Goal: Task Accomplishment & Management: Complete application form

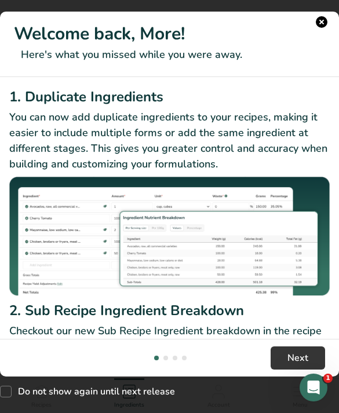
click at [321, 23] on button "New Features" at bounding box center [322, 22] width 12 height 12
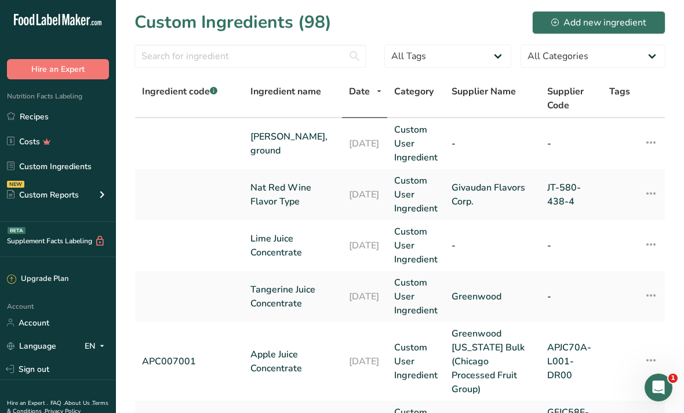
click at [30, 122] on link "Recipes" at bounding box center [58, 116] width 116 height 22
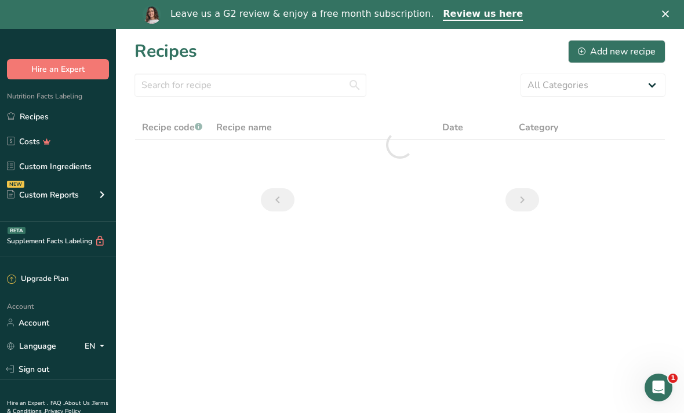
click at [338, 17] on div "Leave us a G2 review & enjoy a free month subscription. Review us here" at bounding box center [342, 15] width 684 height 20
click at [338, 52] on div "Add new recipe" at bounding box center [617, 52] width 78 height 14
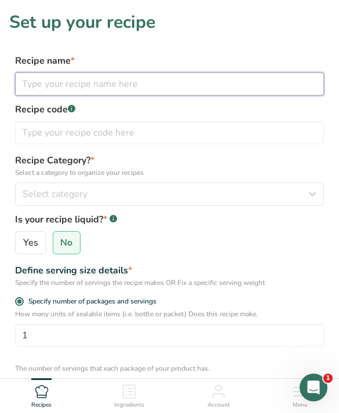
click at [262, 85] on input "text" at bounding box center [169, 83] width 309 height 23
type input "Mistica Teriyaki- RD1292"
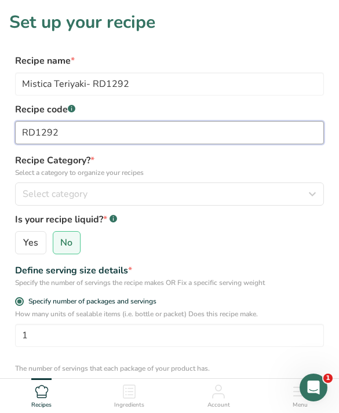
type input "RD1292"
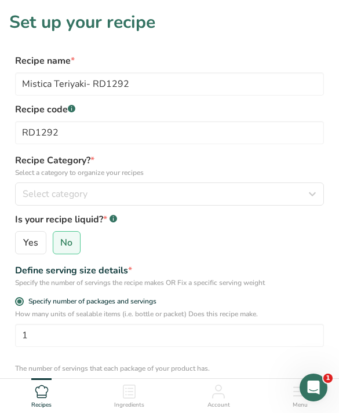
click at [302, 174] on p "Select a category to organize your recipes" at bounding box center [169, 172] width 309 height 10
click at [315, 198] on icon "button" at bounding box center [312, 194] width 14 height 21
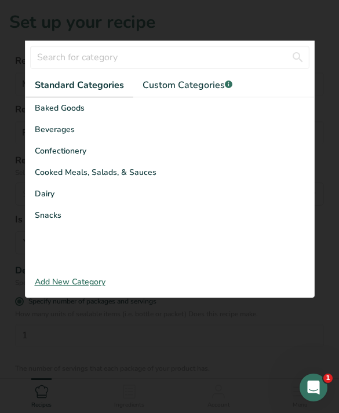
click at [221, 173] on div "Cooked Meals, Salads, & Sauces" at bounding box center [169, 172] width 289 height 21
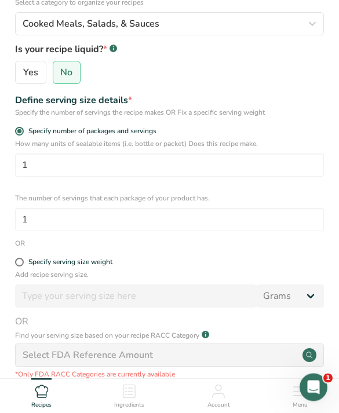
scroll to position [172, 0]
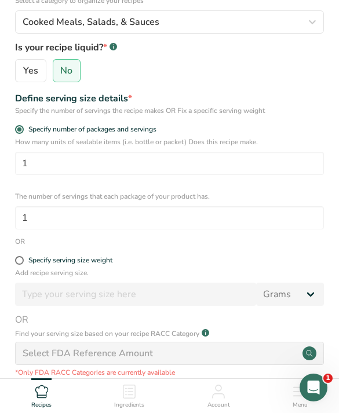
click at [210, 257] on label "Specify serving size weight" at bounding box center [169, 260] width 309 height 9
click at [23, 257] on input "Specify serving size weight" at bounding box center [19, 261] width 8 height 8
radio input "true"
radio input "false"
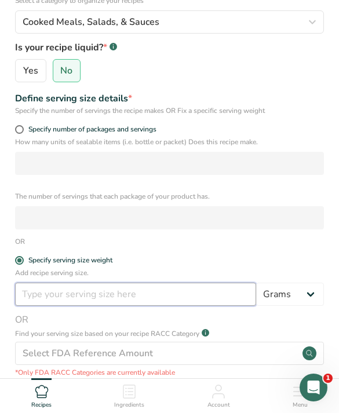
click at [221, 293] on input "number" at bounding box center [135, 294] width 241 height 23
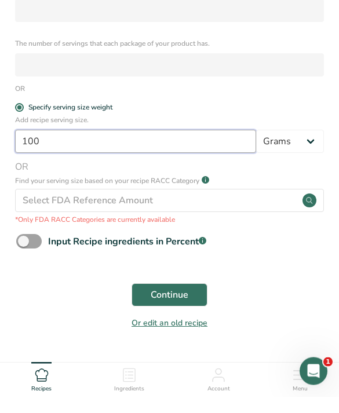
scroll to position [338, 0]
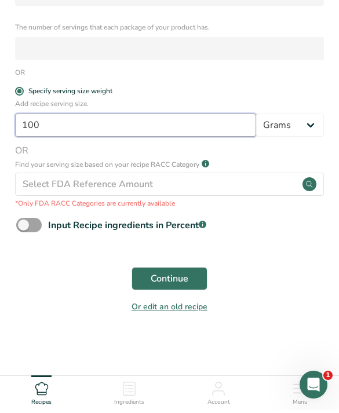
type input "100"
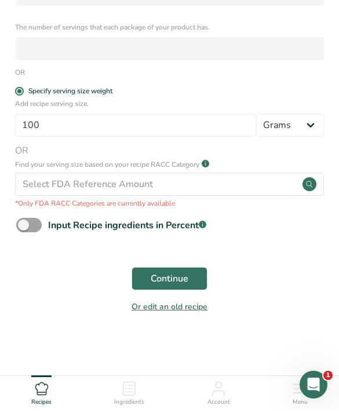
click at [175, 278] on span "Continue" at bounding box center [170, 282] width 38 height 14
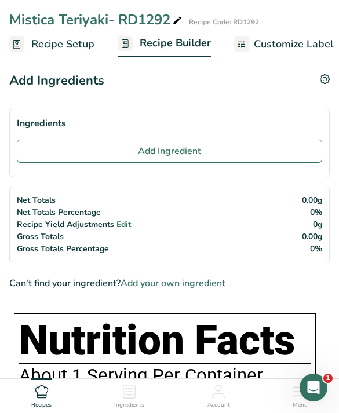
click at [81, 147] on button "Add Ingredient" at bounding box center [169, 151] width 305 height 23
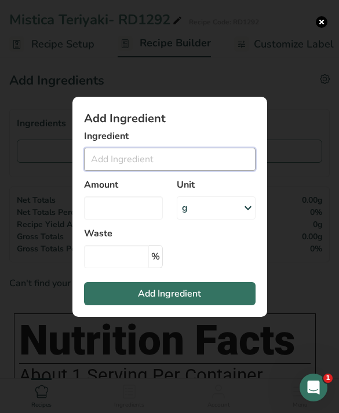
click at [210, 171] on input "Add ingredient modal" at bounding box center [170, 159] width 172 height 23
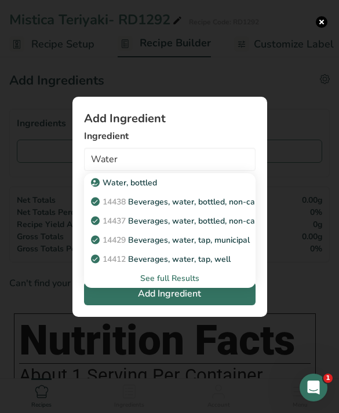
click at [242, 246] on p "14429 [GEOGRAPHIC_DATA], water, tap, municipal" at bounding box center [171, 240] width 156 height 12
type input "Beverages, water, tap, municipal"
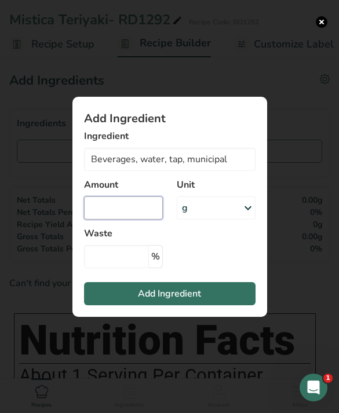
click at [144, 220] on input "Add ingredient modal" at bounding box center [123, 207] width 79 height 23
type input "200"
click at [219, 305] on button "Add Ingredient" at bounding box center [170, 293] width 172 height 23
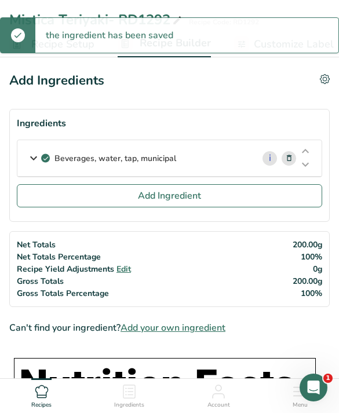
click at [228, 197] on button "Add Ingredient" at bounding box center [169, 195] width 305 height 23
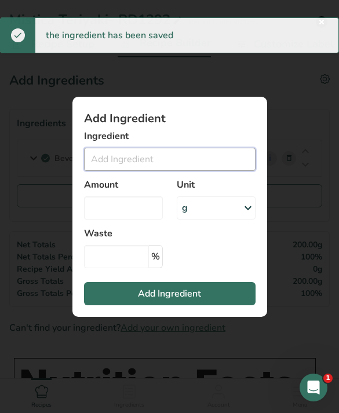
click at [198, 171] on input "Add ingredient modal" at bounding box center [170, 159] width 172 height 23
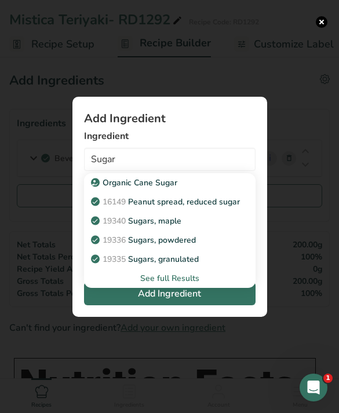
click at [203, 269] on link "19335 [GEOGRAPHIC_DATA], granulated" at bounding box center [170, 259] width 172 height 19
type input "Sugars, granulated"
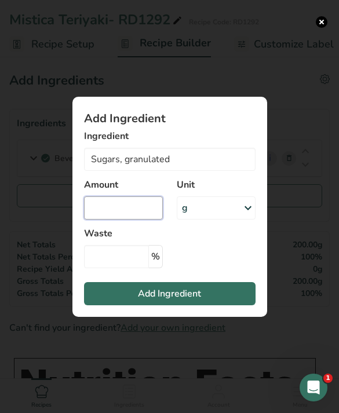
click at [140, 220] on input "Add ingredient modal" at bounding box center [123, 207] width 79 height 23
type input "100"
click at [218, 305] on button "Add Ingredient" at bounding box center [170, 293] width 172 height 23
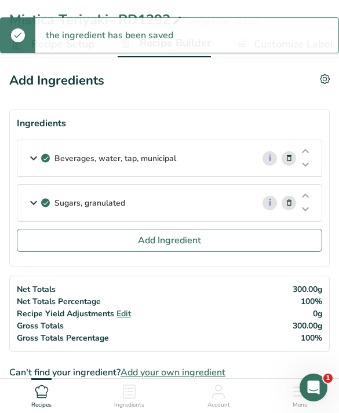
click at [269, 235] on button "Add Ingredient" at bounding box center [169, 240] width 305 height 23
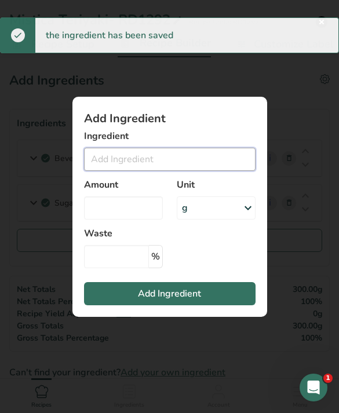
click at [228, 171] on input "Add ingredient modal" at bounding box center [170, 159] width 172 height 23
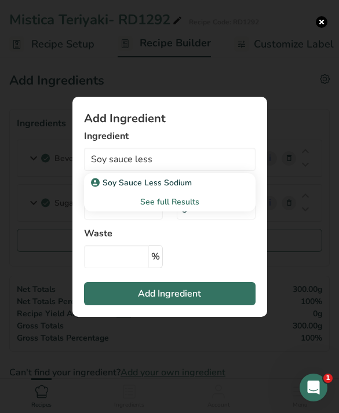
click at [98, 188] on icon "Add ingredient modal" at bounding box center [95, 182] width 7 height 10
type input "Soy Sauce Less Sodium"
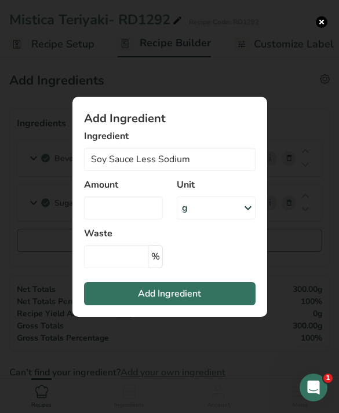
click at [130, 240] on label "Waste" at bounding box center [123, 234] width 79 height 14
click at [124, 214] on input "Add ingredient modal" at bounding box center [123, 207] width 79 height 23
type input "152"
click at [125, 305] on button "Add Ingredient" at bounding box center [170, 293] width 172 height 23
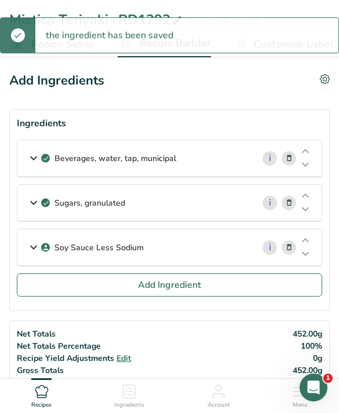
click at [85, 296] on button "Add Ingredient" at bounding box center [169, 285] width 305 height 23
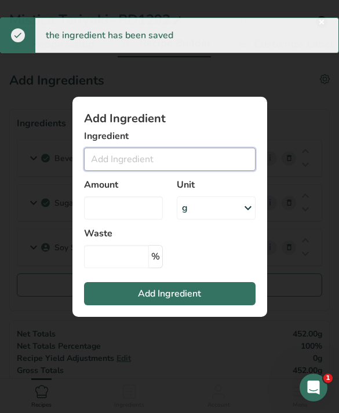
click at [135, 171] on input "Add ingredient modal" at bounding box center [170, 159] width 172 height 23
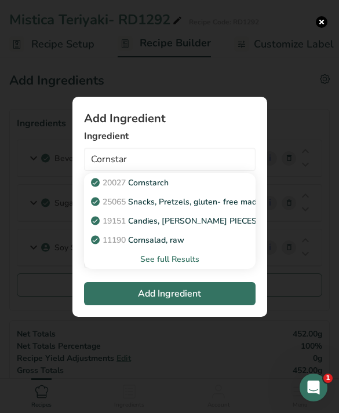
click at [111, 188] on span "20027" at bounding box center [114, 182] width 23 height 11
type input "Cornstarch"
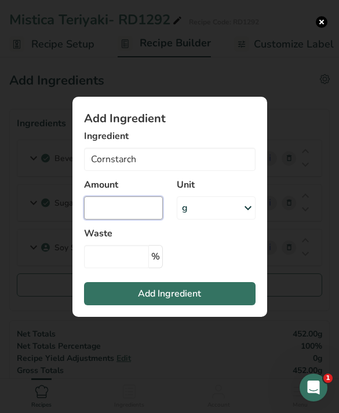
click at [111, 220] on input "Add ingredient modal" at bounding box center [123, 207] width 79 height 23
type input "20"
click at [134, 305] on button "Add Ingredient" at bounding box center [170, 293] width 172 height 23
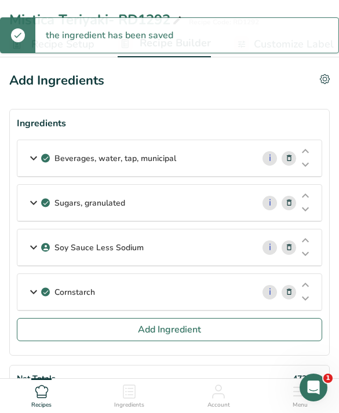
click at [97, 339] on button "Add Ingredient" at bounding box center [169, 329] width 305 height 23
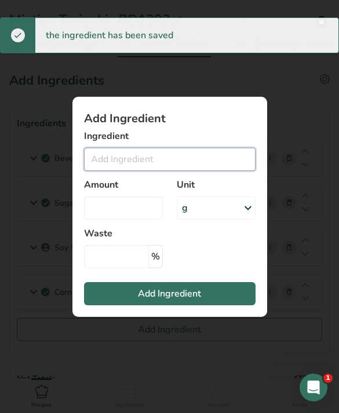
click at [105, 171] on input "Add ingredient modal" at bounding box center [170, 159] width 172 height 23
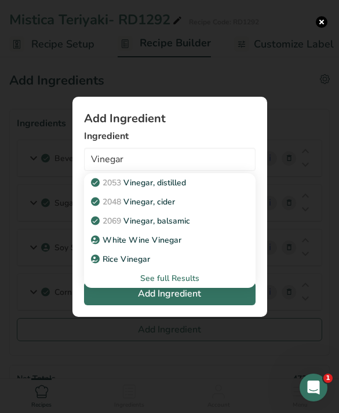
click at [126, 189] on p "2053 Vinegar, distilled" at bounding box center [139, 183] width 93 height 12
type input "Vinegar, distilled"
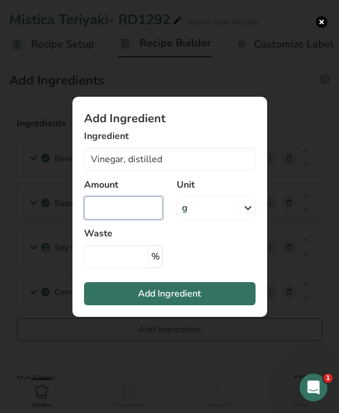
click at [109, 220] on input "Add ingredient modal" at bounding box center [123, 207] width 79 height 23
type input "10"
click at [120, 305] on button "Add Ingredient" at bounding box center [170, 293] width 172 height 23
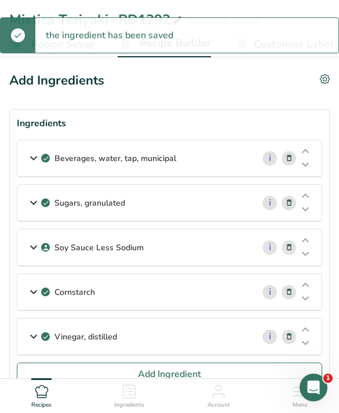
click at [90, 378] on button "Add Ingredient" at bounding box center [169, 374] width 305 height 23
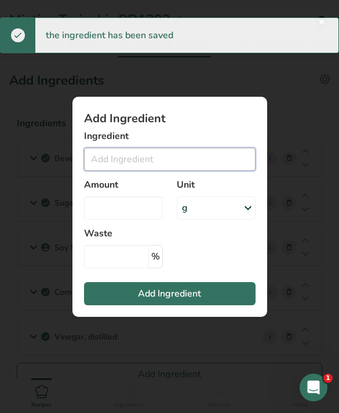
click at [126, 171] on input "Add ingredient modal" at bounding box center [170, 159] width 172 height 23
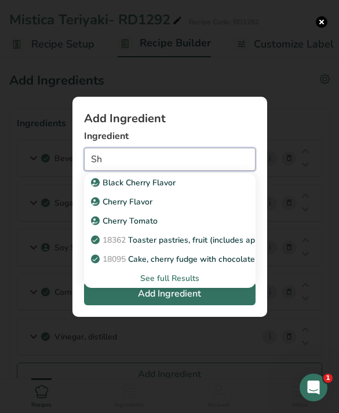
type input "S"
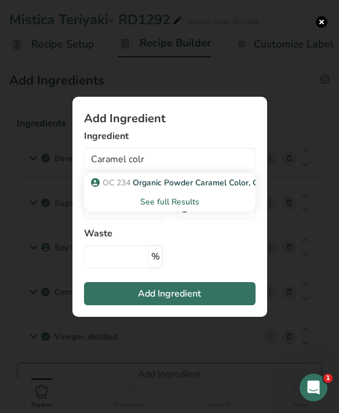
click at [110, 188] on span "OC 234" at bounding box center [117, 182] width 28 height 11
type input "Organic Powder Caramel Color, Class 1"
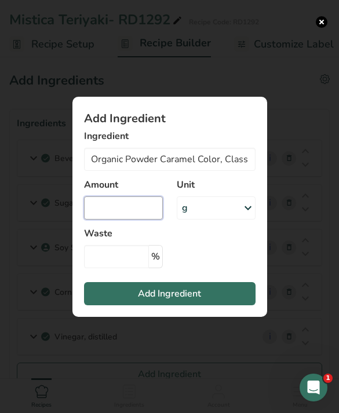
click at [104, 220] on input "Add ingredient modal" at bounding box center [123, 207] width 79 height 23
type input "1.5"
click at [237, 305] on button "Add Ingredient" at bounding box center [170, 293] width 172 height 23
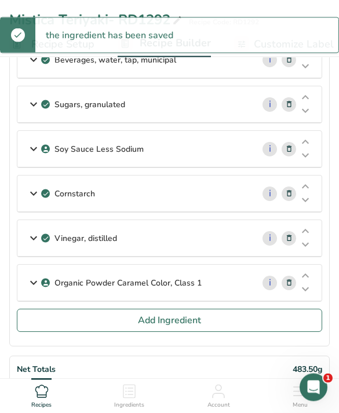
scroll to position [99, 0]
click at [118, 325] on button "Add Ingredient" at bounding box center [169, 320] width 305 height 23
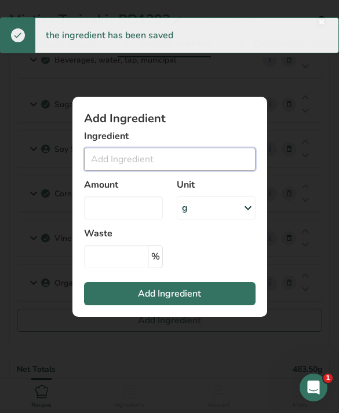
click at [131, 171] on input "Add ingredient modal" at bounding box center [170, 159] width 172 height 23
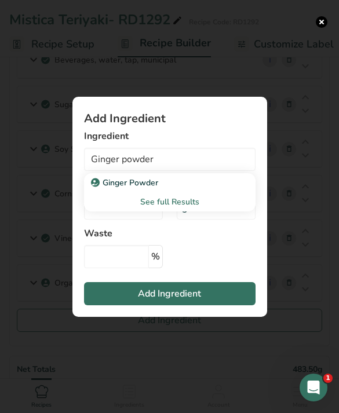
click at [105, 189] on p "Ginger Powder" at bounding box center [125, 183] width 65 height 12
type input "Ginger Powder"
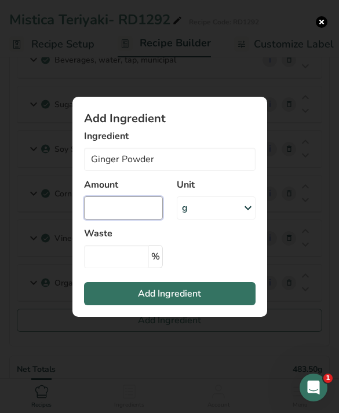
click at [105, 220] on input "Add ingredient modal" at bounding box center [123, 207] width 79 height 23
type input "0.8"
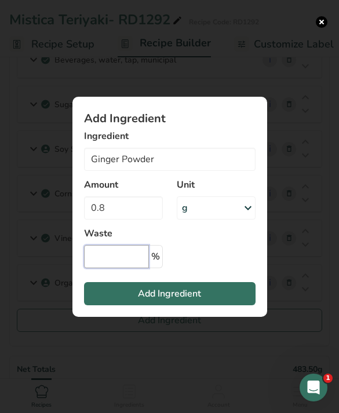
click at [129, 268] on input "Add ingredient modal" at bounding box center [116, 256] width 65 height 23
click at [139, 301] on span "Add Ingredient" at bounding box center [169, 294] width 63 height 14
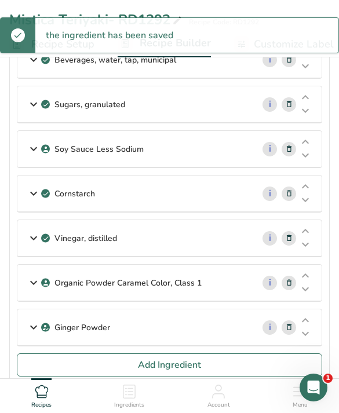
click at [97, 373] on button "Add Ingredient" at bounding box center [169, 364] width 305 height 23
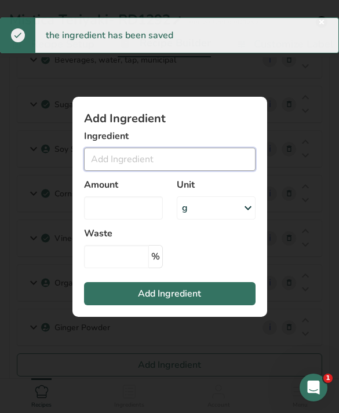
click at [108, 169] on input "Add ingredient modal" at bounding box center [170, 159] width 172 height 23
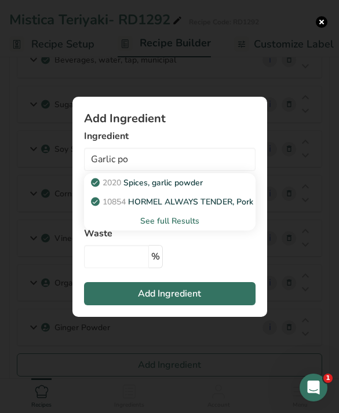
click at [115, 188] on span "2020" at bounding box center [112, 182] width 19 height 11
type input "Spices, garlic powder"
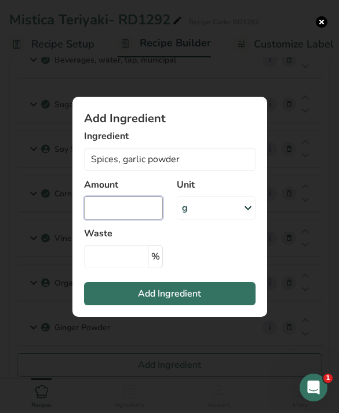
click at [99, 220] on input "Add ingredient modal" at bounding box center [123, 207] width 79 height 23
type input "0.8"
click at [153, 301] on span "Add Ingredient" at bounding box center [169, 294] width 63 height 14
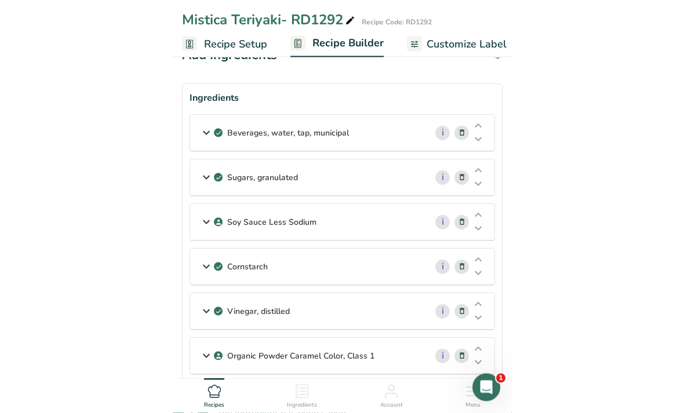
scroll to position [0, 0]
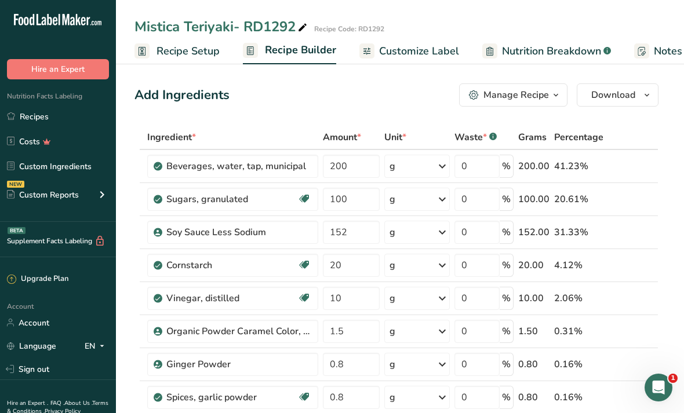
click at [68, 168] on link "Custom Ingredients" at bounding box center [58, 166] width 116 height 22
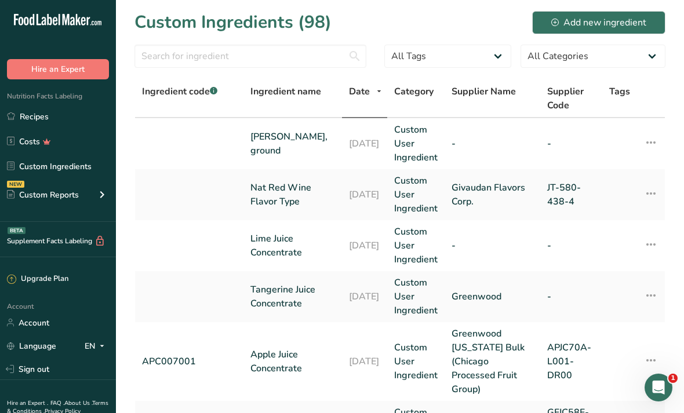
click at [338, 25] on div "Add new ingredient" at bounding box center [598, 23] width 95 height 14
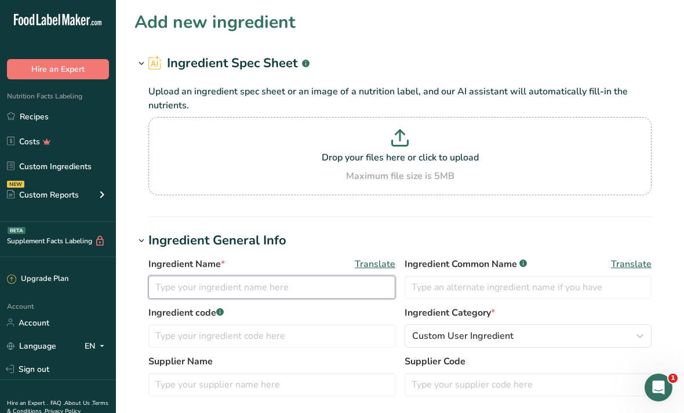
click at [338, 290] on input "text" at bounding box center [271, 287] width 247 height 23
type input "[PERSON_NAME] Cooking Wine"
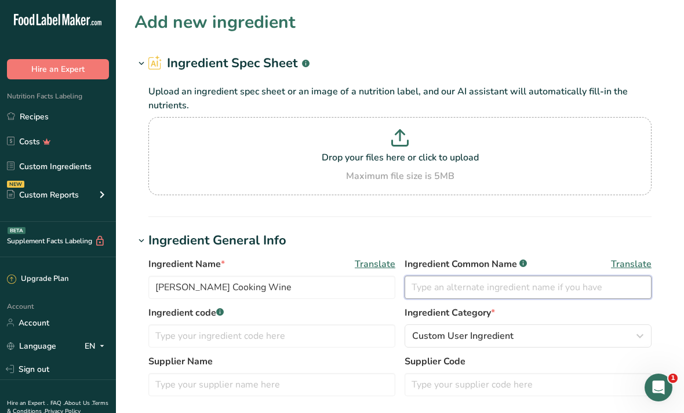
click at [338, 282] on input "text" at bounding box center [527, 287] width 247 height 23
type input "S"
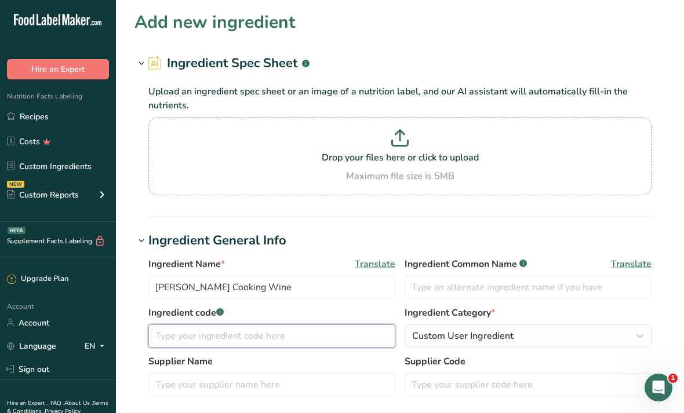
click at [338, 345] on input "text" at bounding box center [271, 336] width 247 height 23
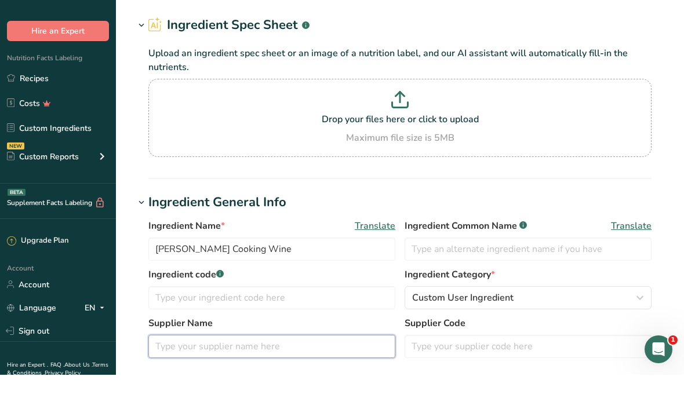
click at [313, 373] on input "text" at bounding box center [271, 384] width 247 height 23
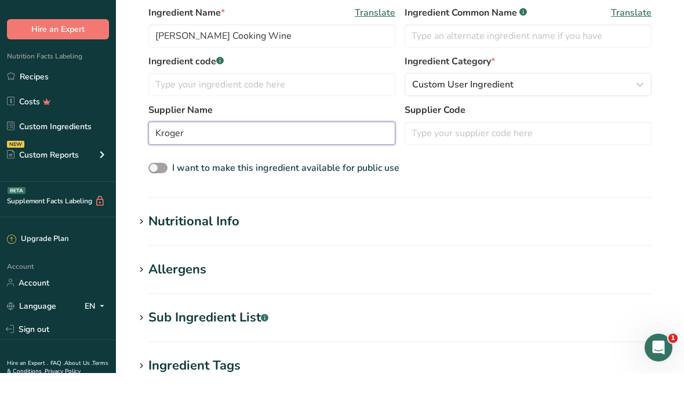
scroll to position [214, 0]
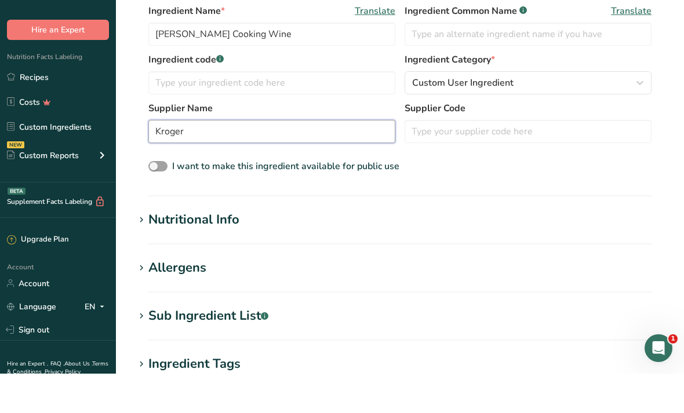
type input "Kroger"
click at [338, 250] on h1 "Nutritional Info" at bounding box center [399, 259] width 531 height 19
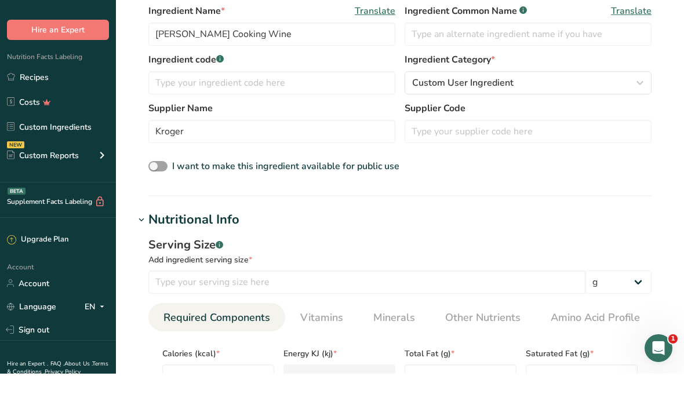
scroll to position [253, 0]
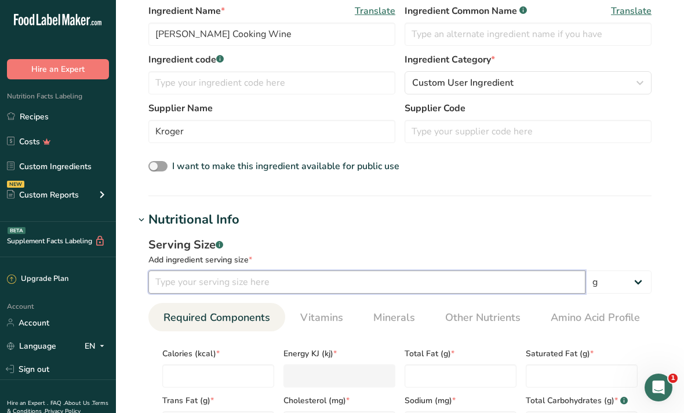
click at [242, 291] on input "number" at bounding box center [366, 282] width 437 height 23
type input "28"
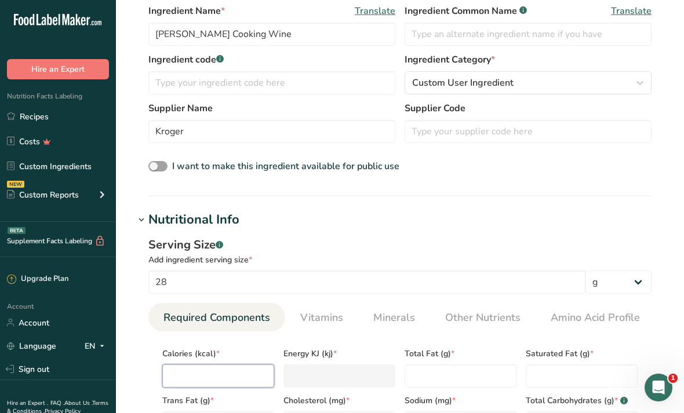
click at [252, 370] on input "number" at bounding box center [218, 375] width 112 height 23
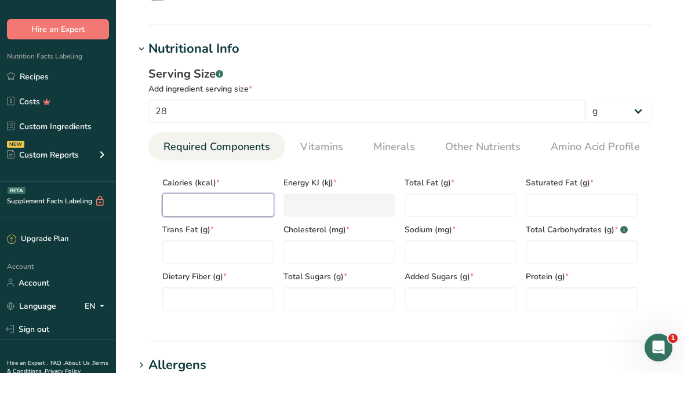
type input "3"
type KJ "12.6"
type input "30"
type KJ "125.5"
type input "30"
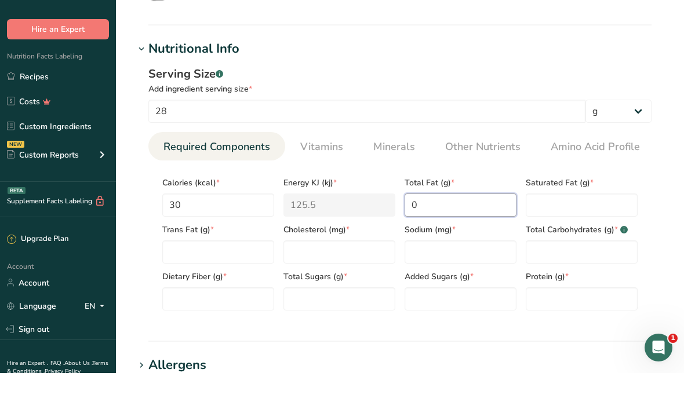
type Fat "0"
type input "0"
type input "180"
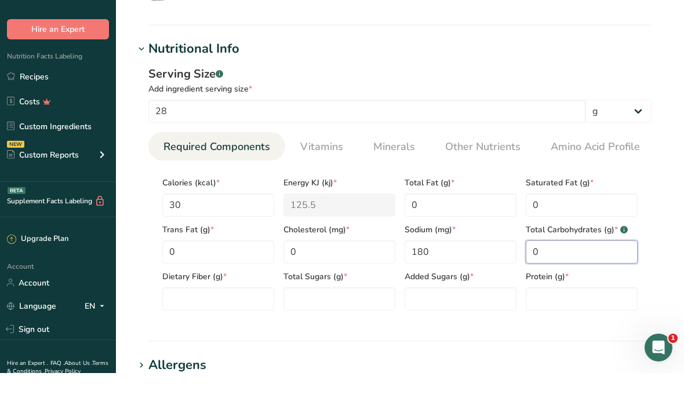
type Carbohydrates "0"
type Fiber "0"
type Sugars "0"
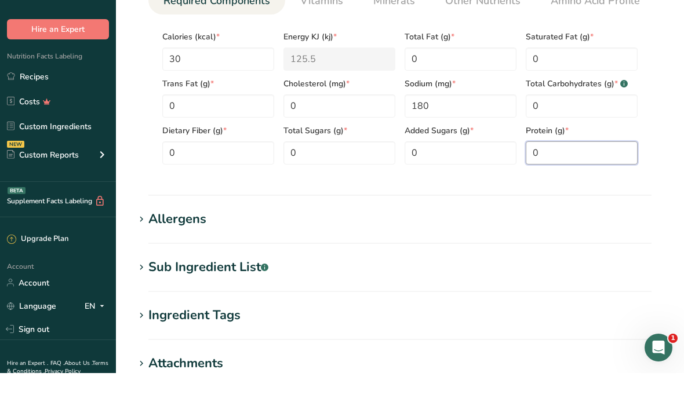
scroll to position [542, 0]
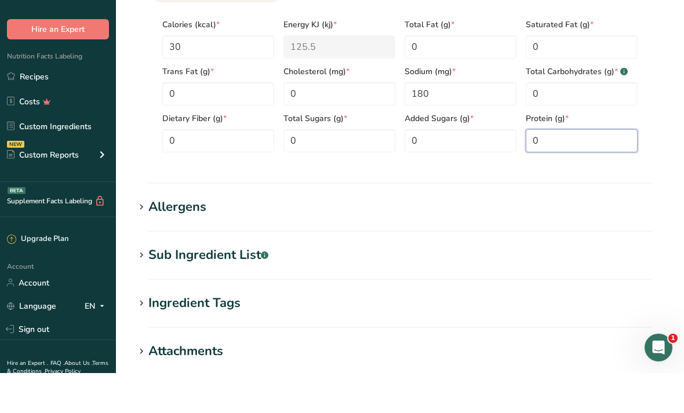
type input "0"
click at [338, 286] on h1 "Sub Ingredient List .a-a{fill:#347362;}.b-a{fill:#fff;}" at bounding box center [399, 295] width 531 height 19
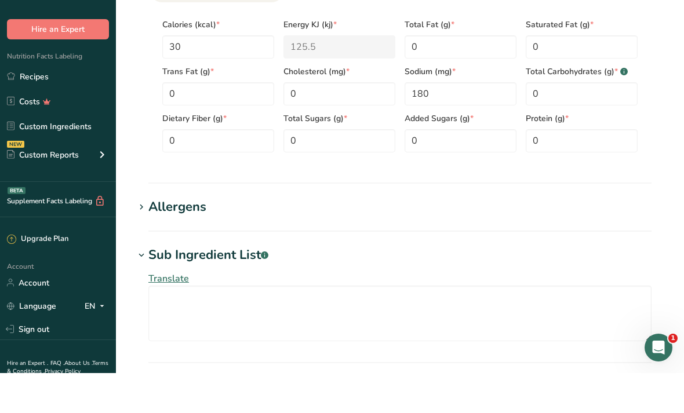
scroll to position [583, 0]
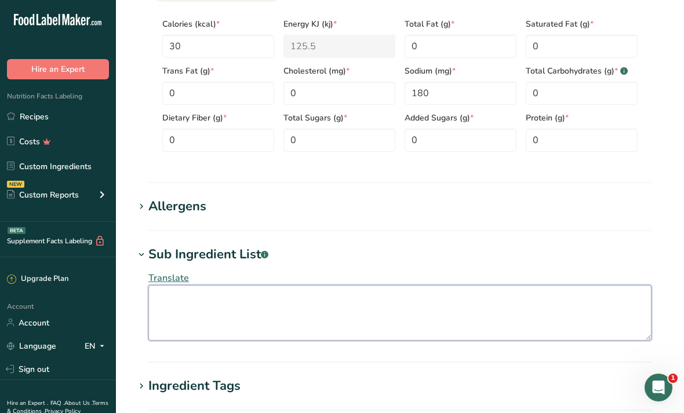
click at [338, 301] on textarea at bounding box center [399, 313] width 503 height 56
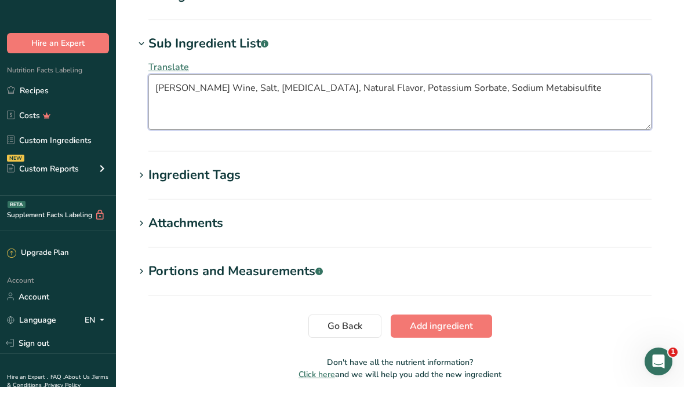
scroll to position [817, 0]
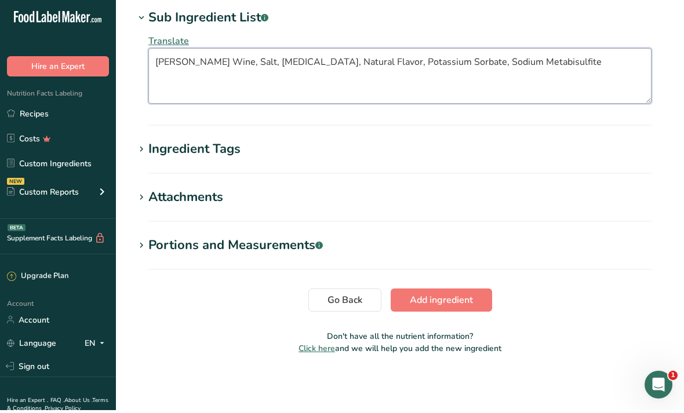
type textarea "[PERSON_NAME] Wine, Salt, [MEDICAL_DATA], Natural Flavor, Potassium Sorbate, So…"
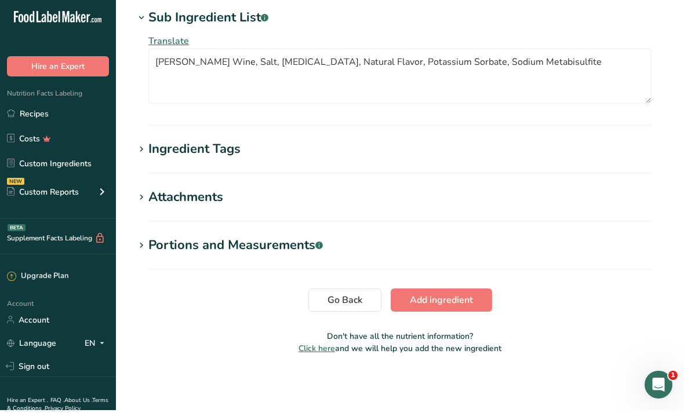
click at [338, 299] on button "Add ingredient" at bounding box center [441, 302] width 101 height 23
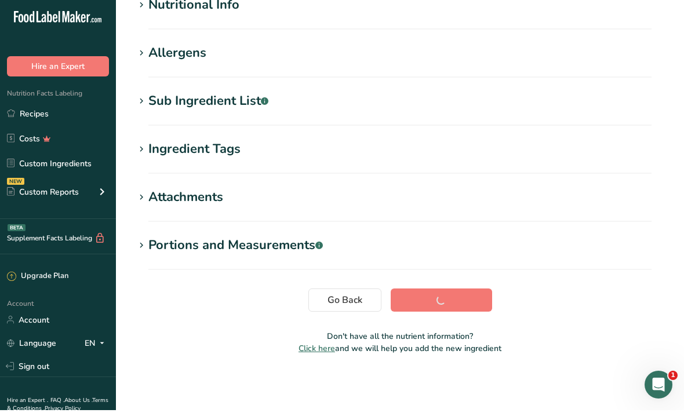
scroll to position [115, 0]
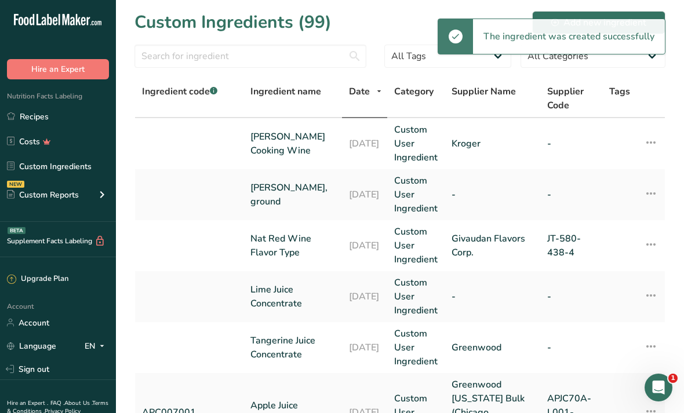
click at [86, 116] on link "Recipes" at bounding box center [58, 116] width 116 height 22
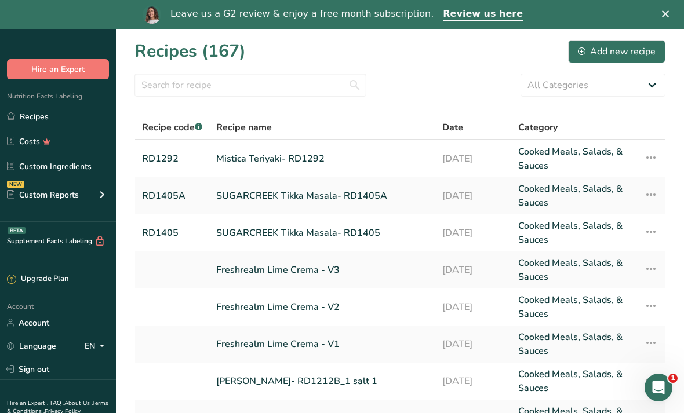
click at [338, 162] on link "Mistica Teriyaki- RD1292" at bounding box center [322, 159] width 212 height 28
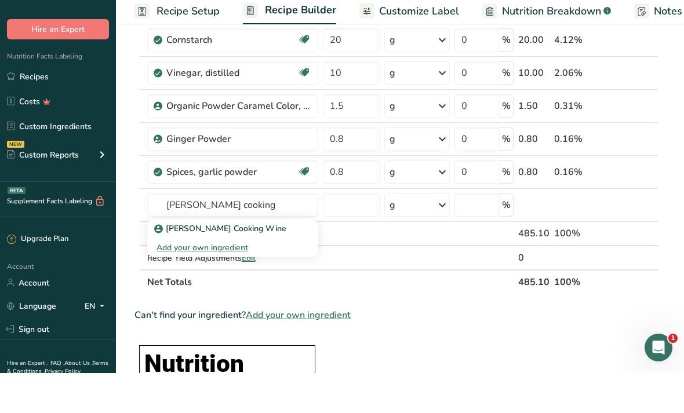
click at [195, 259] on link "[PERSON_NAME] Cooking Wine" at bounding box center [232, 268] width 171 height 19
type input "[PERSON_NAME] Cooking Wine"
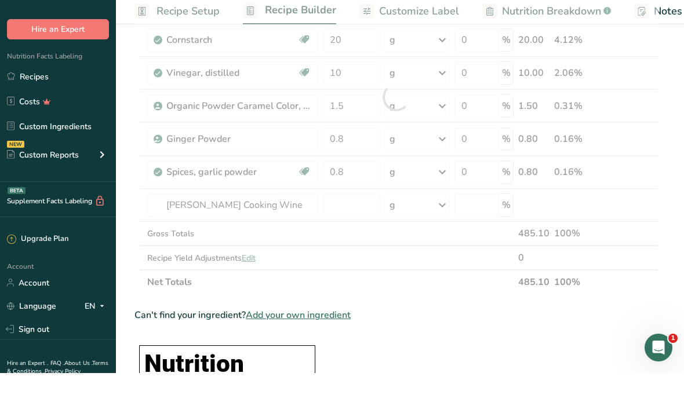
scroll to position [225, 0]
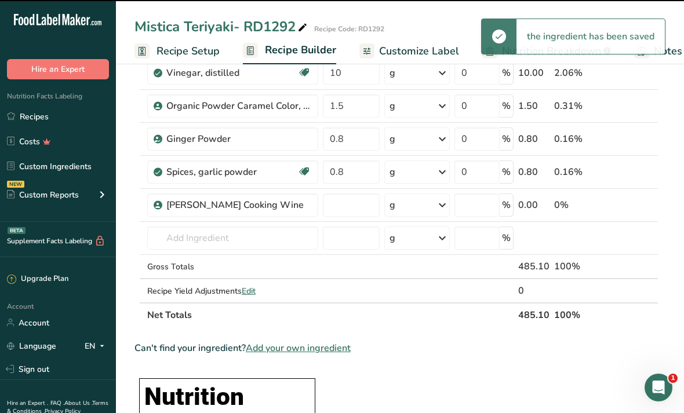
type input "0"
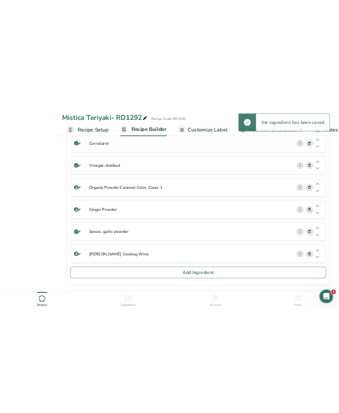
scroll to position [0, 0]
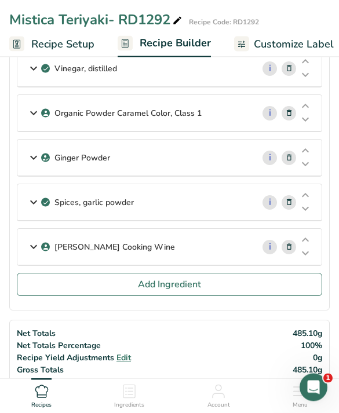
click at [242, 243] on div "[PERSON_NAME] Cooking Wine" at bounding box center [135, 247] width 236 height 36
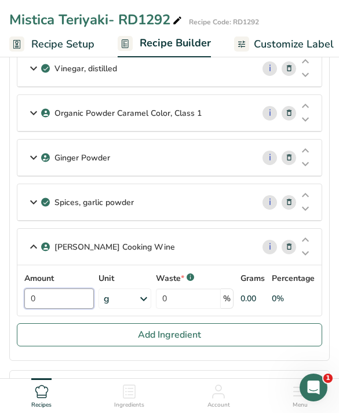
click at [61, 308] on input "0" at bounding box center [59, 299] width 70 height 20
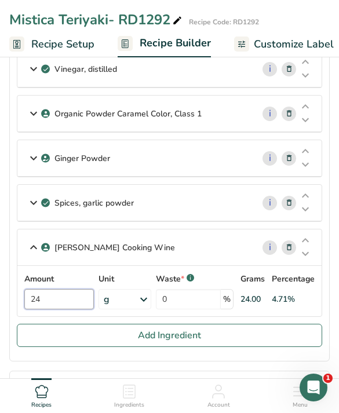
type input "24"
click at [49, 336] on button "Add Ingredient" at bounding box center [169, 335] width 305 height 23
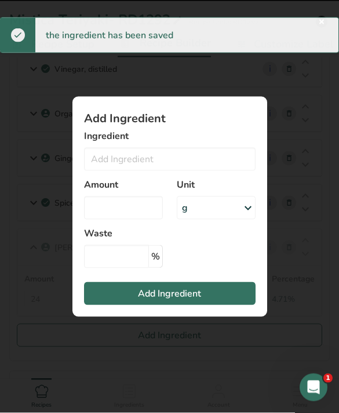
scroll to position [268, 0]
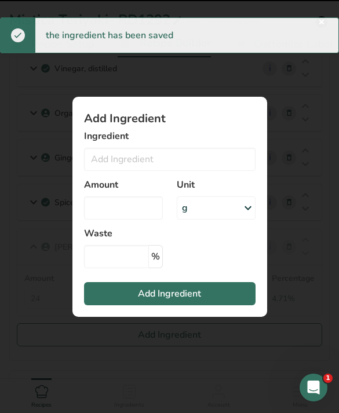
click at [38, 228] on div "Add ingredient modal" at bounding box center [169, 206] width 339 height 413
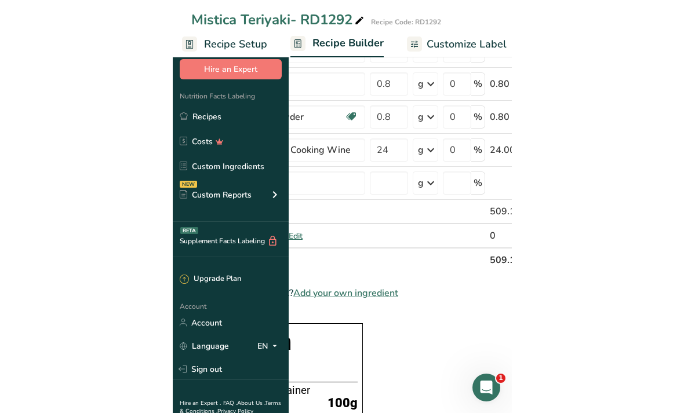
scroll to position [280, 0]
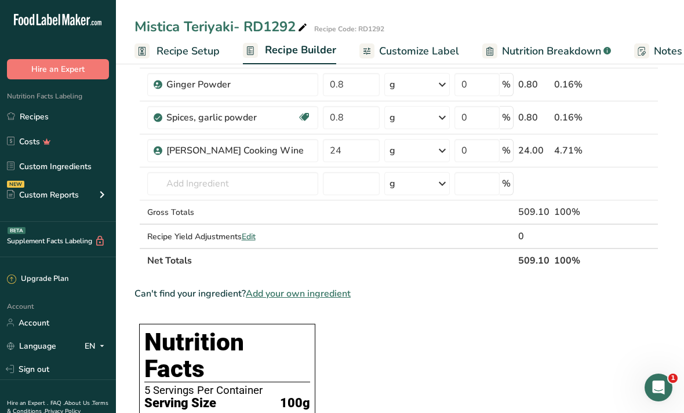
click at [338, 57] on span "Customize Label" at bounding box center [419, 51] width 80 height 16
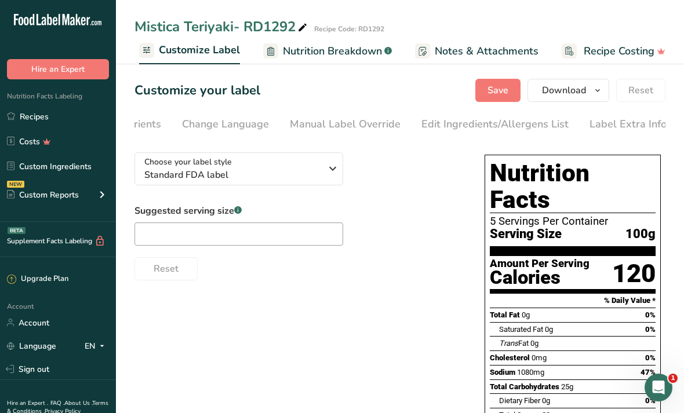
scroll to position [0, 311]
click at [338, 126] on div "Edit Ingredients/Allergens List" at bounding box center [495, 124] width 147 height 16
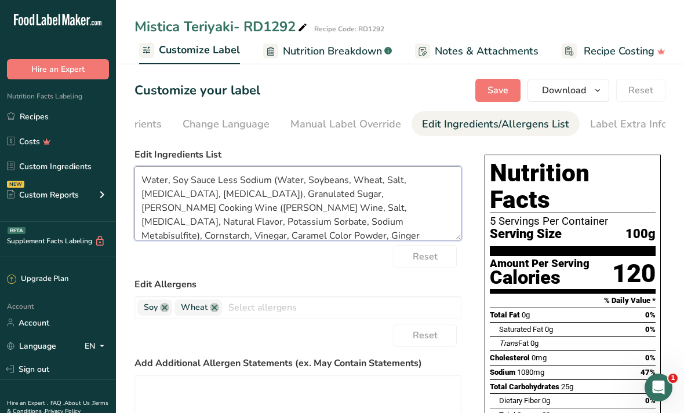
click at [257, 188] on textarea "Water, Soy Sauce Less Sodium (Water, Soybeans, Wheat, Salt, [MEDICAL_DATA], [ME…" at bounding box center [297, 203] width 327 height 74
click at [256, 178] on textarea "Water, Soy Sauce Less Sodium (Water, Soybeans, Wheat, Salt, [MEDICAL_DATA], [ME…" at bounding box center [297, 203] width 327 height 74
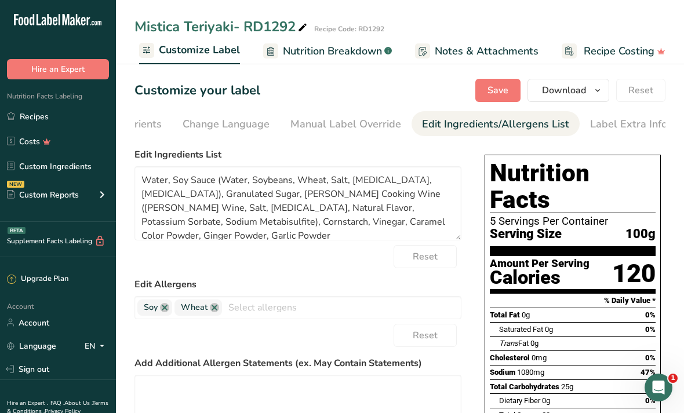
click at [320, 276] on form "Edit Ingredients List Water, Soy Sauce (Water, Soybeans, Wheat, Salt, [MEDICAL_…" at bounding box center [297, 338] width 327 height 381
click at [309, 226] on textarea "Water, Soy Sauce (Water, Soybeans, Wheat, Salt, [MEDICAL_DATA], [MEDICAL_DATA])…" at bounding box center [297, 203] width 327 height 74
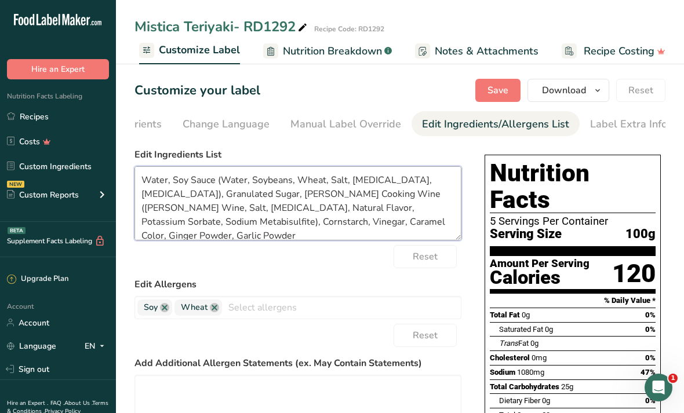
click at [210, 195] on textarea "Water, Soy Sauce (Water, Soybeans, Wheat, Salt, [MEDICAL_DATA], [MEDICAL_DATA])…" at bounding box center [297, 203] width 327 height 74
click at [206, 189] on textarea "Water, Soy Sauce (Water, Soybeans, Wheat, Salt, [MEDICAL_DATA], [MEDICAL_DATA])…" at bounding box center [297, 203] width 327 height 74
type textarea "Water, Soy Sauce (Water, Soybeans, Wheat, Salt, [MEDICAL_DATA], [MEDICAL_DATA])…"
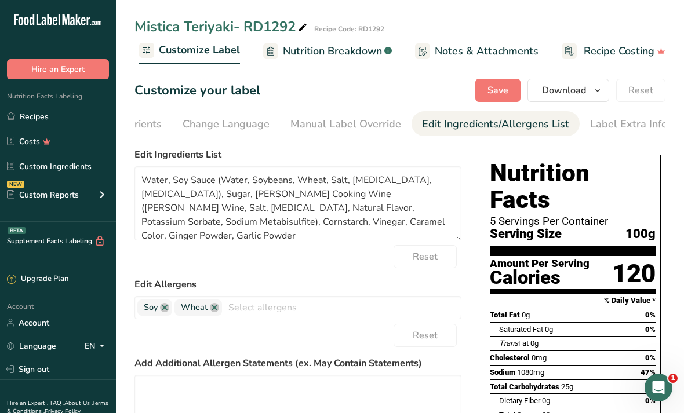
click at [338, 84] on span "Save" at bounding box center [497, 90] width 21 height 14
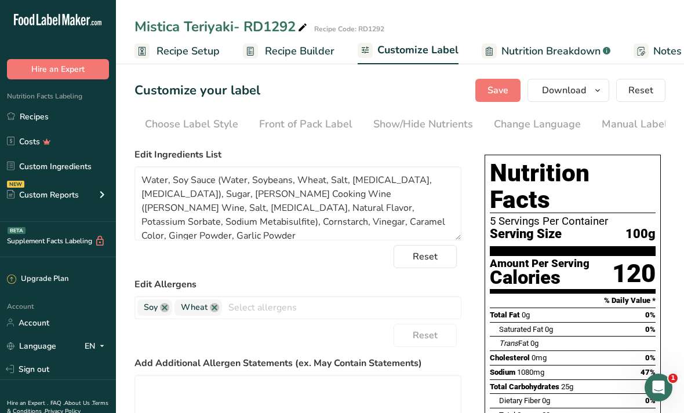
click at [338, 93] on span "button" at bounding box center [597, 90] width 14 height 14
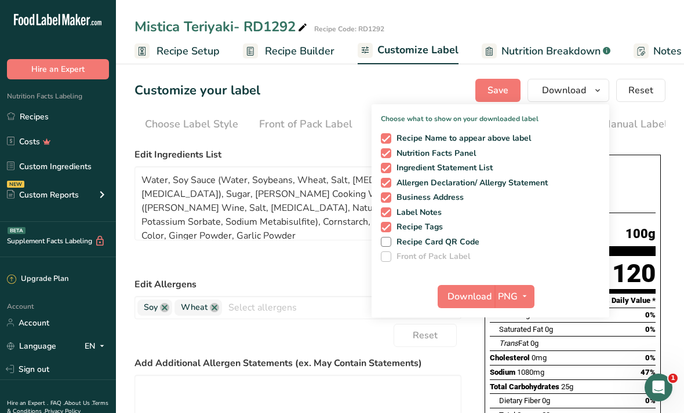
click at [338, 296] on span "PNG" at bounding box center [508, 297] width 20 height 14
click at [338, 380] on link "PDF" at bounding box center [515, 377] width 37 height 19
